Goal: Check status

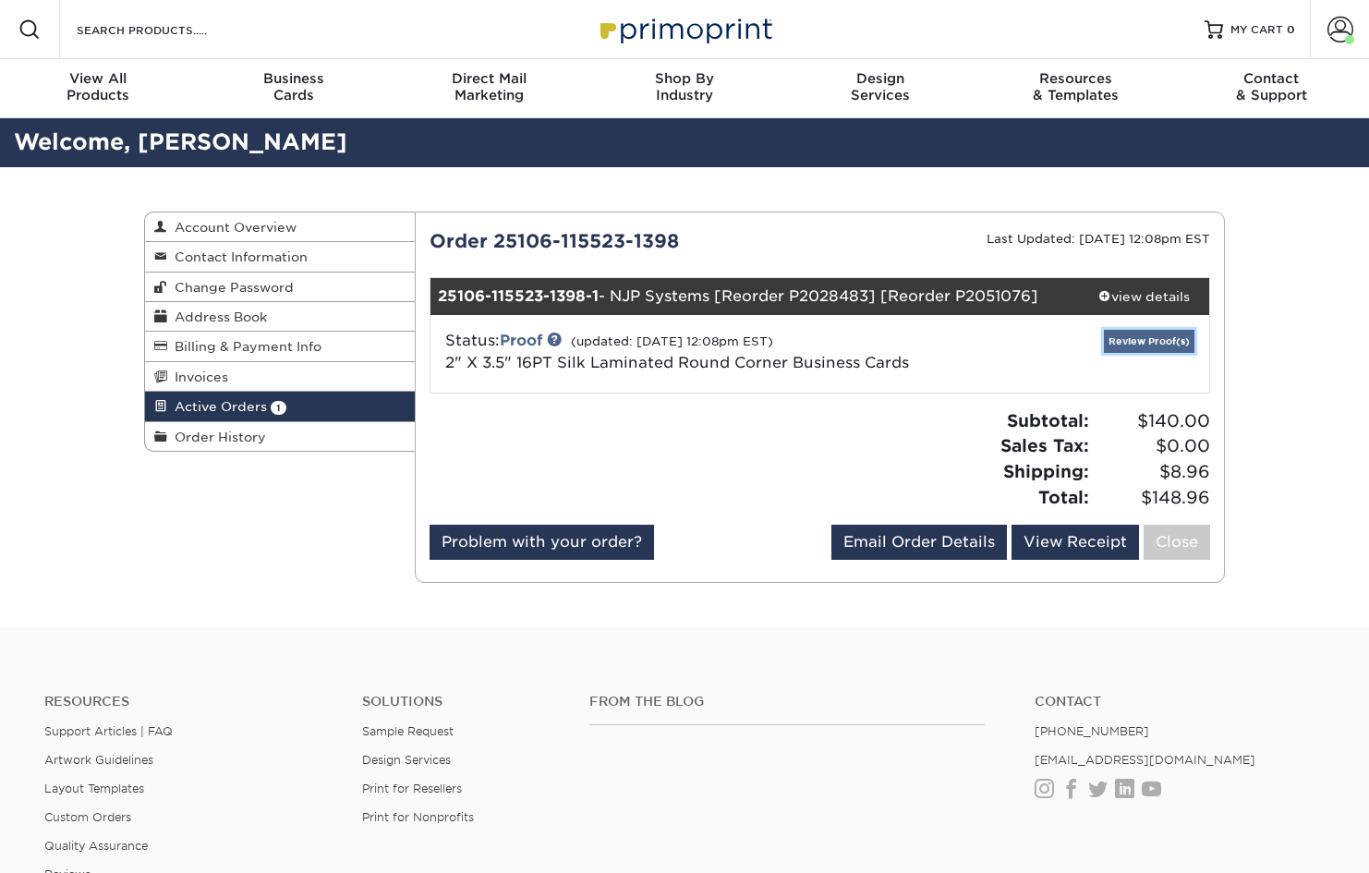
click at [1148, 338] on link "Review Proof(s)" at bounding box center [1149, 341] width 90 height 23
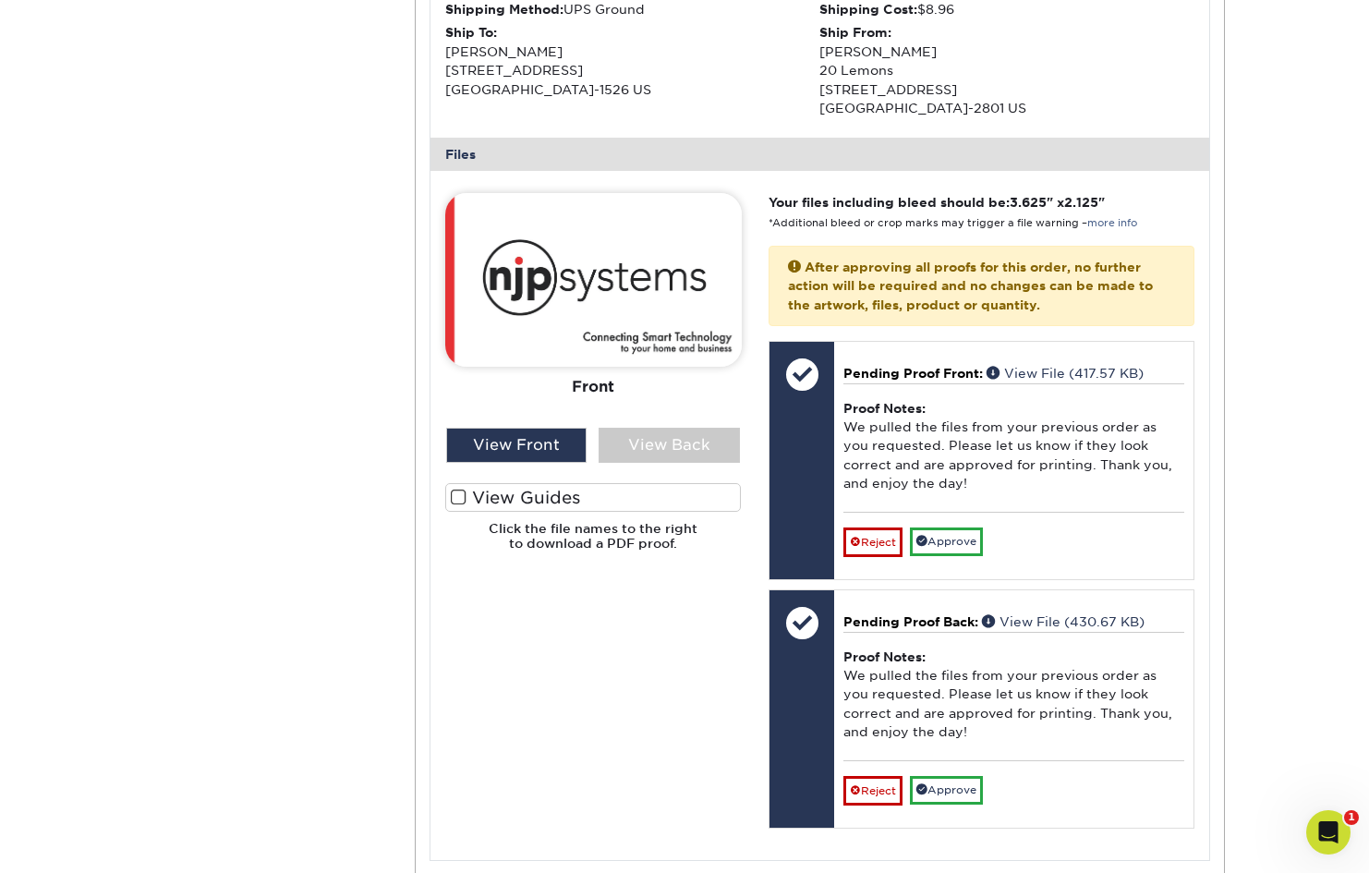
scroll to position [656, 0]
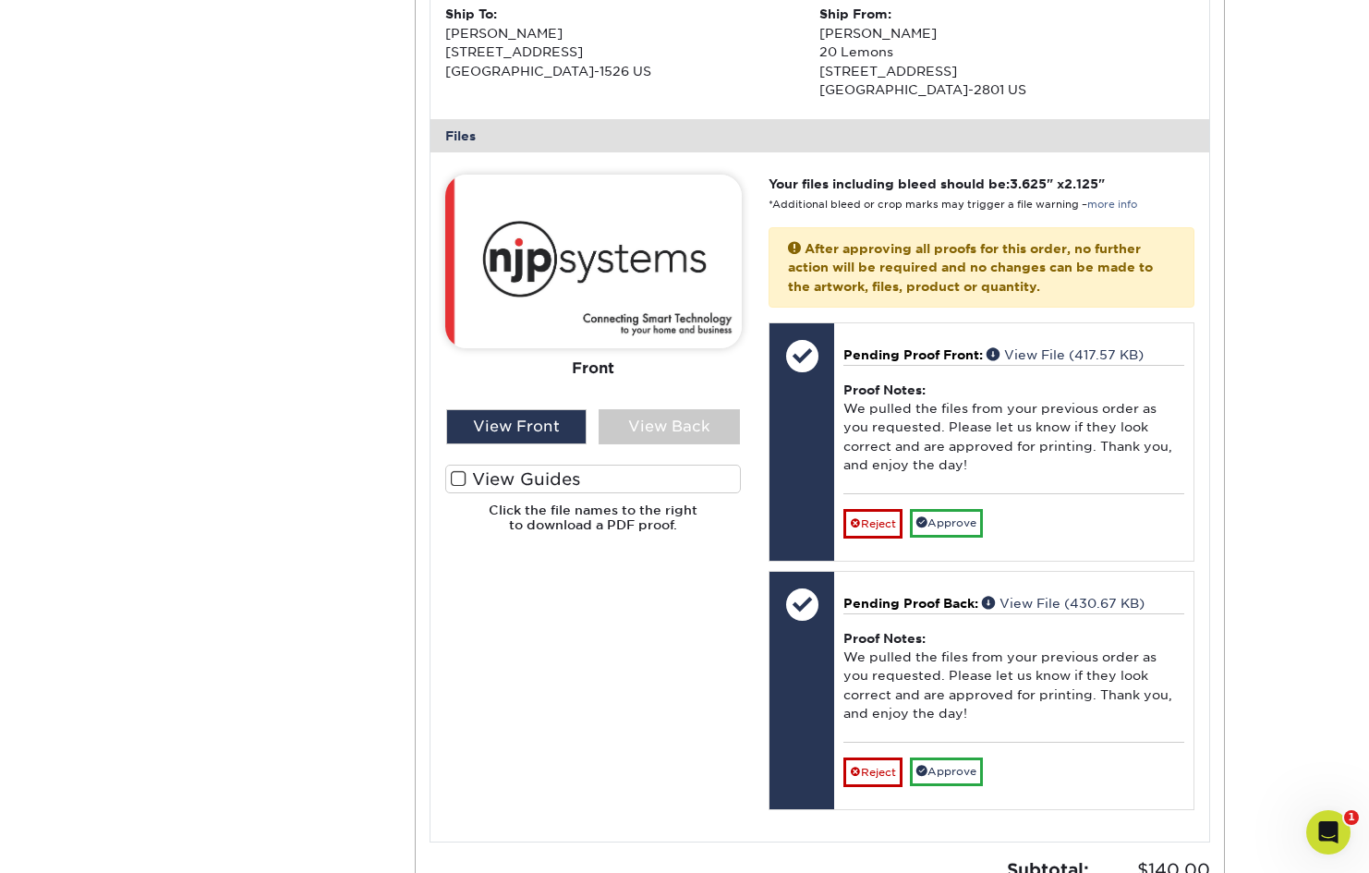
click at [948, 536] on div "Your files including bleed should be: 3.625 " x 2.125 " *Additional bleed or cr…" at bounding box center [980, 497] width 453 height 645
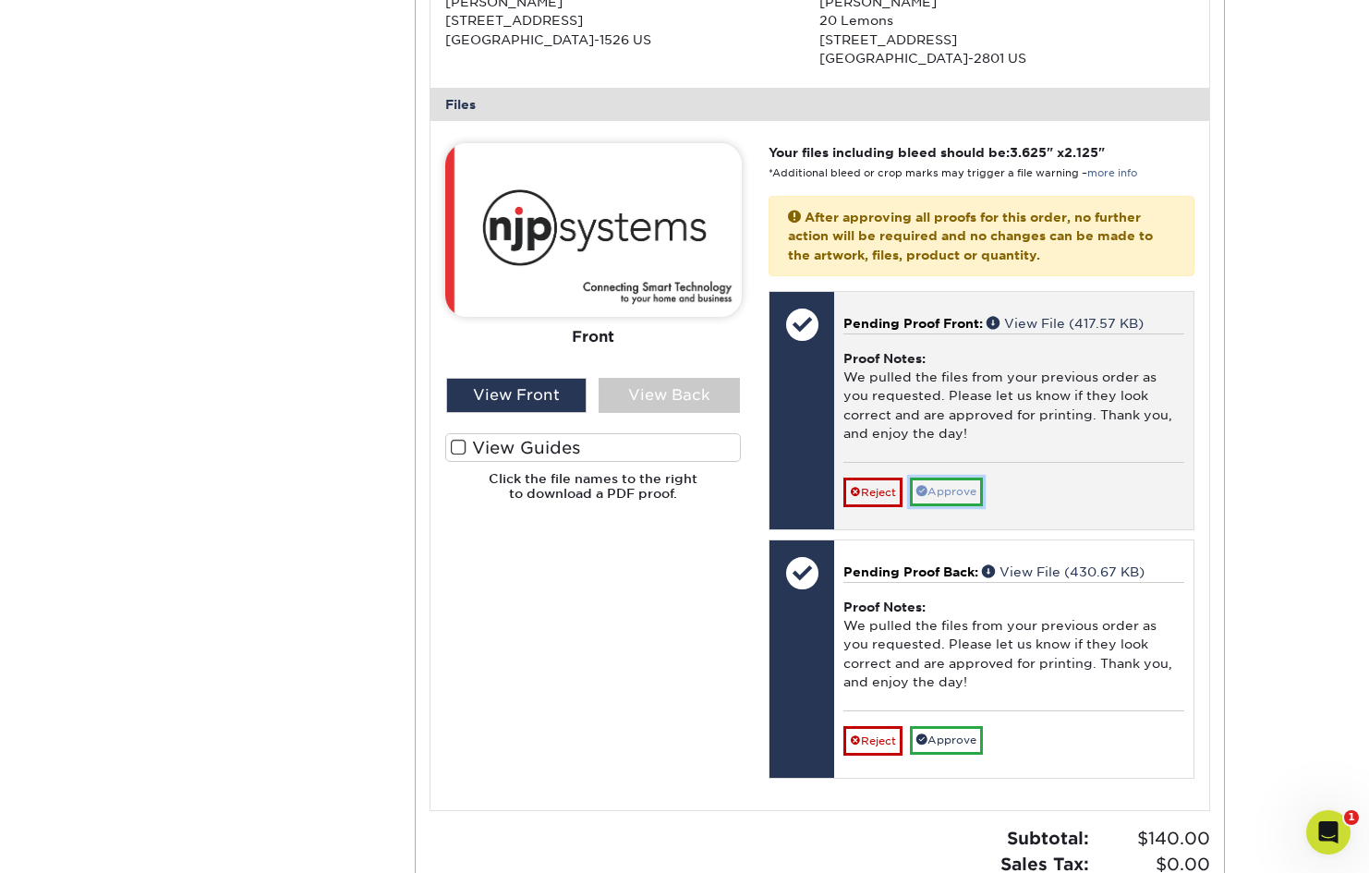
click at [953, 490] on link "Approve" at bounding box center [946, 491] width 73 height 29
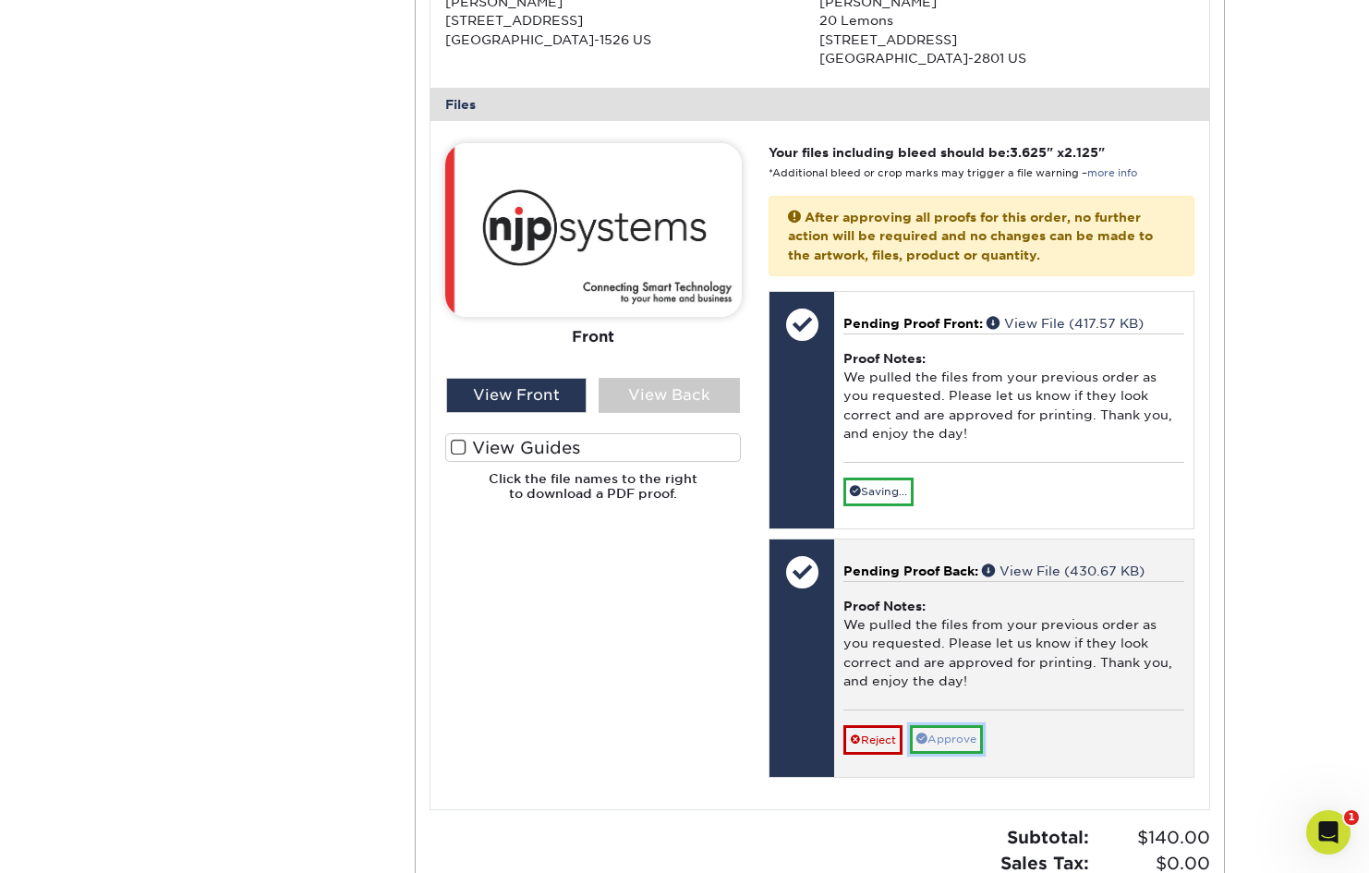
click at [959, 748] on link "Approve" at bounding box center [946, 739] width 73 height 29
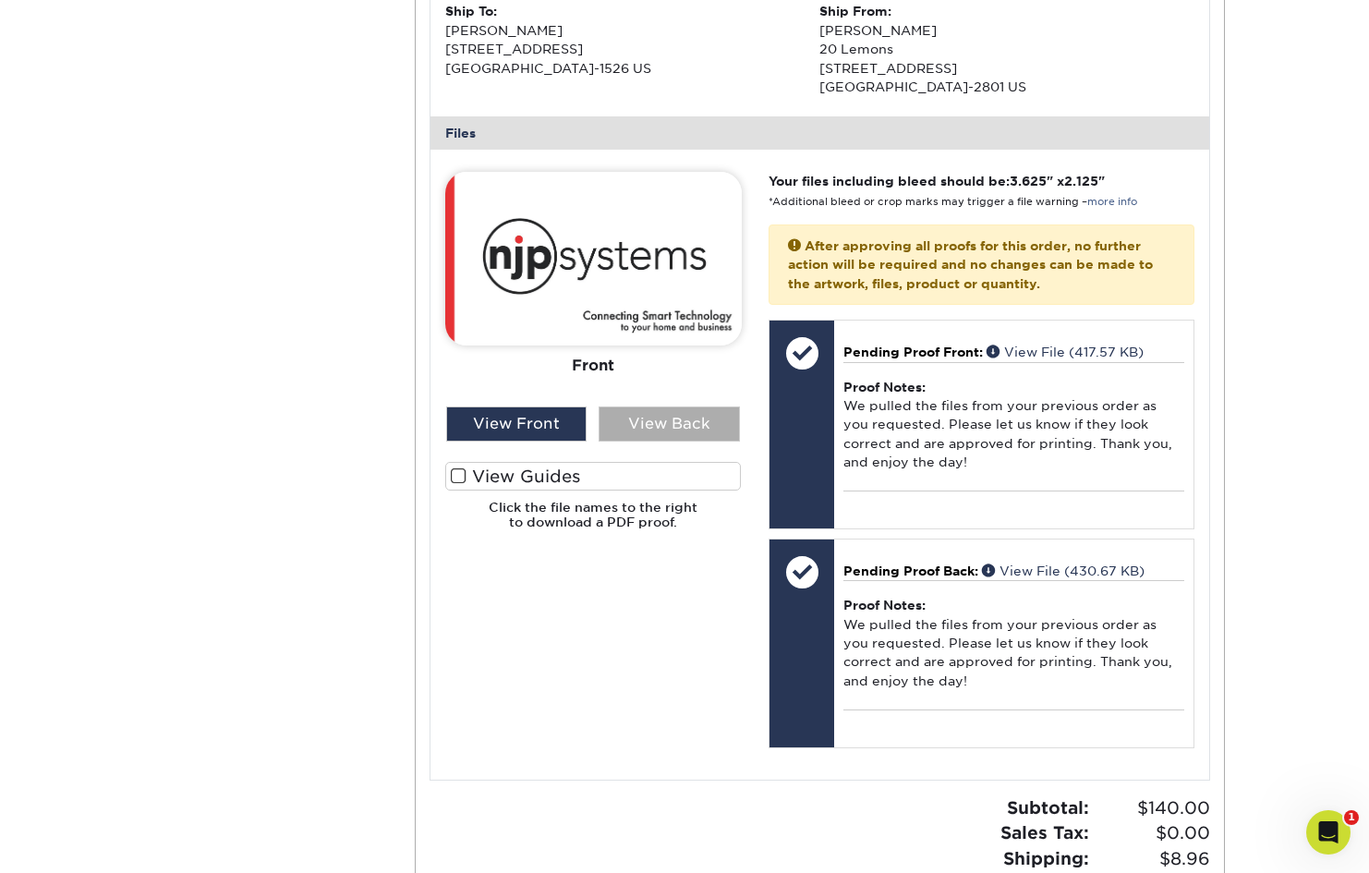
scroll to position [670, 0]
click at [646, 415] on div "View Back" at bounding box center [668, 421] width 141 height 35
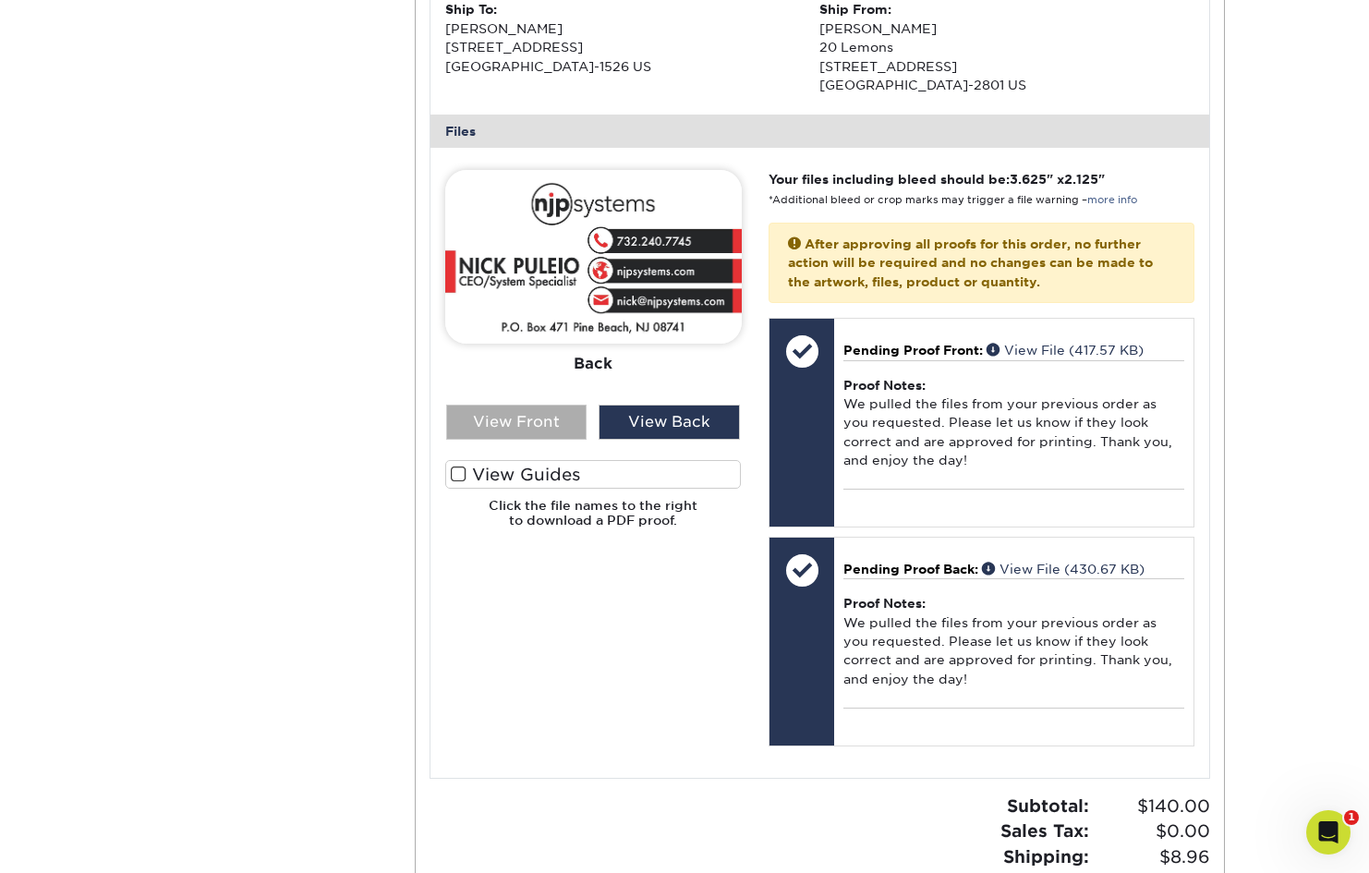
click at [527, 410] on div "View Front" at bounding box center [516, 421] width 141 height 35
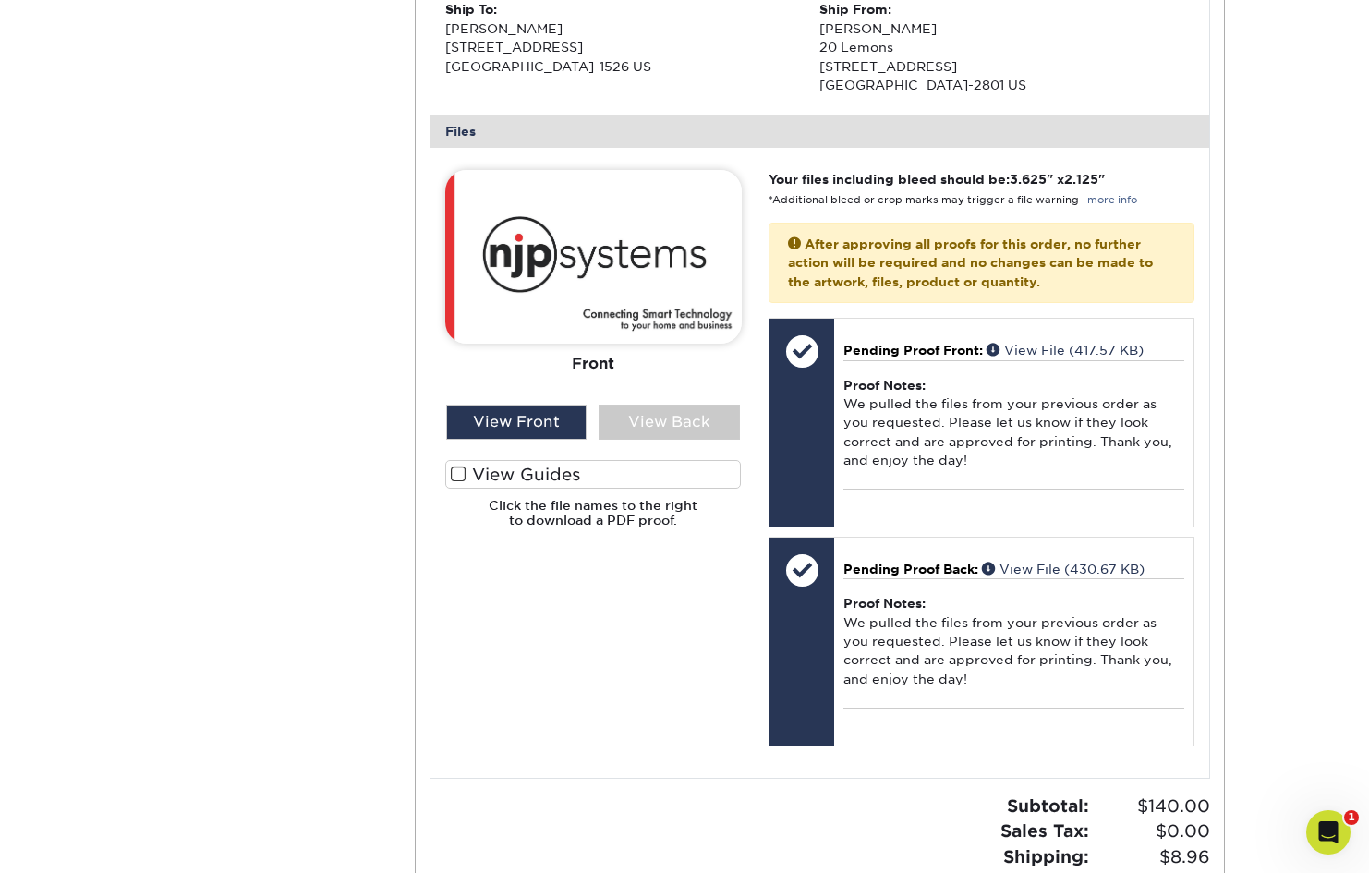
click at [456, 161] on div "The file uploader is not compatible with mobile devices. Please increase your b…" at bounding box center [819, 462] width 779 height 629
